Goal: Task Accomplishment & Management: Complete application form

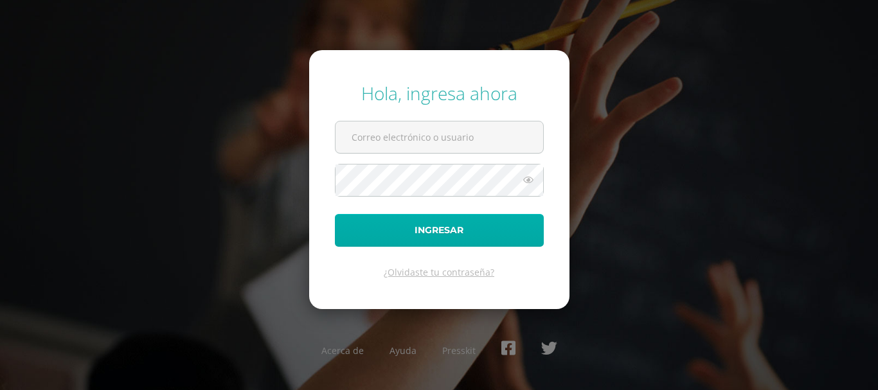
type input "[EMAIL_ADDRESS][DOMAIN_NAME]"
click at [400, 231] on button "Ingresar" at bounding box center [439, 230] width 209 height 33
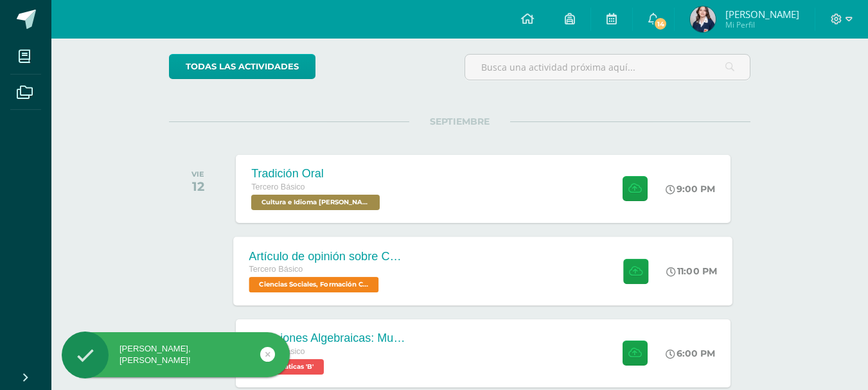
scroll to position [129, 0]
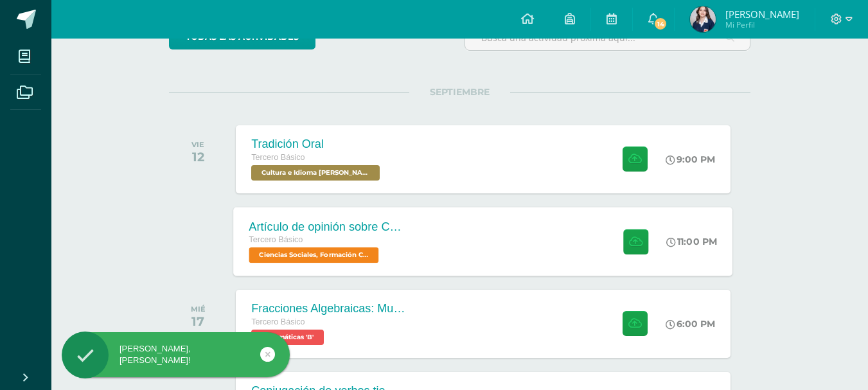
click at [413, 238] on div "Artículo de opinión sobre Conflicto Armado Interno Tercero Básico Ciencias Soci…" at bounding box center [327, 241] width 187 height 69
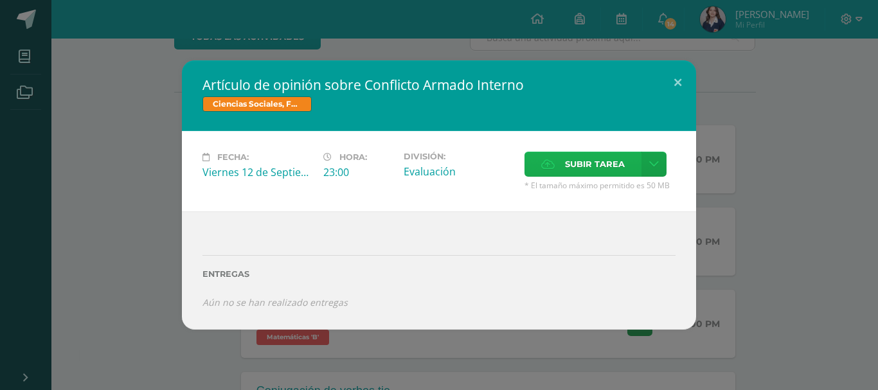
click at [566, 162] on span "Subir tarea" at bounding box center [595, 164] width 60 height 24
click at [0, 0] on input "Subir tarea" at bounding box center [0, 0] width 0 height 0
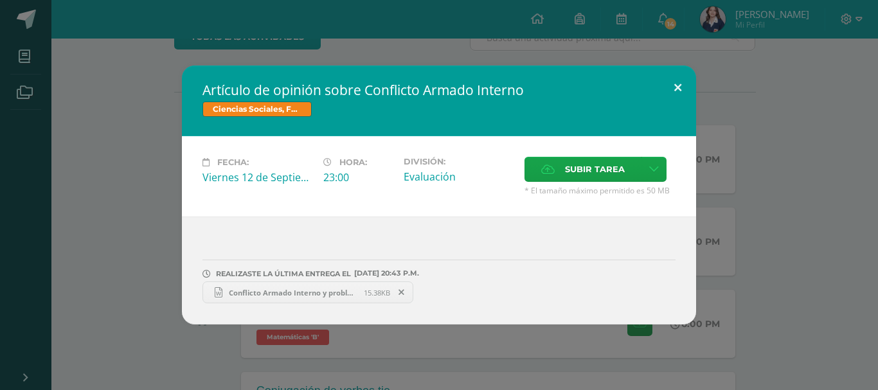
drag, startPoint x: 676, startPoint y: 91, endPoint x: 569, endPoint y: 91, distance: 107.3
click at [675, 91] on button at bounding box center [677, 88] width 37 height 44
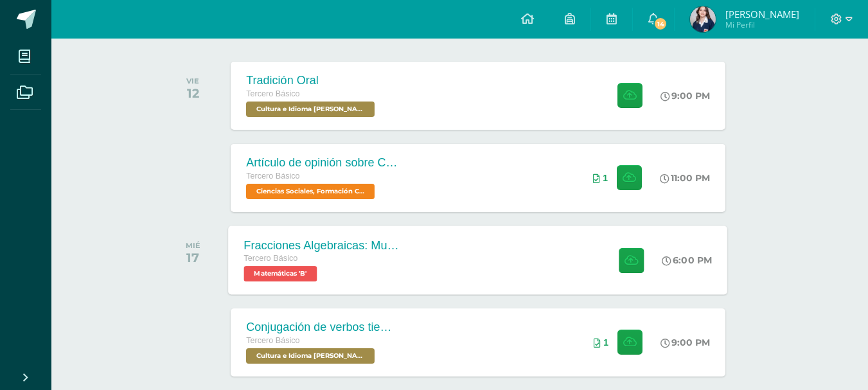
scroll to position [193, 5]
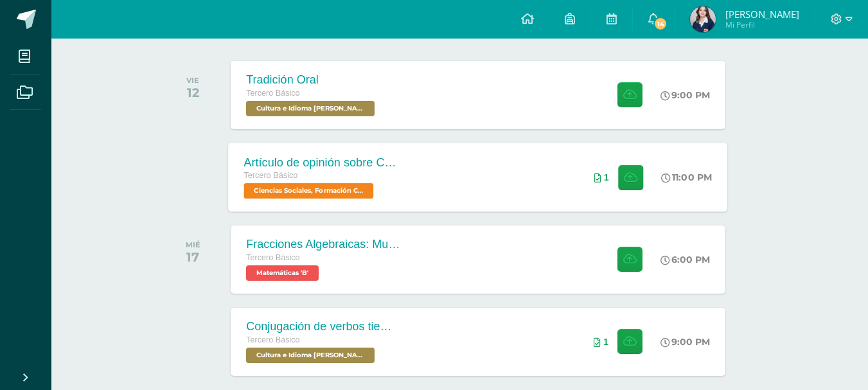
click at [462, 188] on div "Artículo de opinión sobre Conflicto Armado Interno Tercero Básico Ciencias Soci…" at bounding box center [478, 177] width 499 height 69
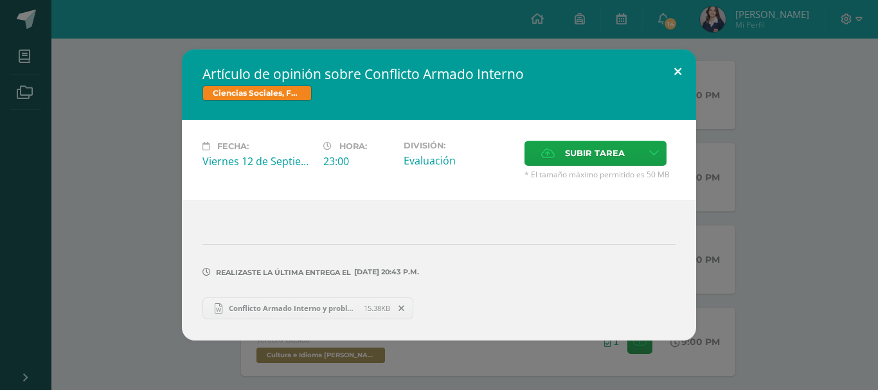
click at [675, 81] on button at bounding box center [677, 71] width 37 height 44
